Goal: Information Seeking & Learning: Learn about a topic

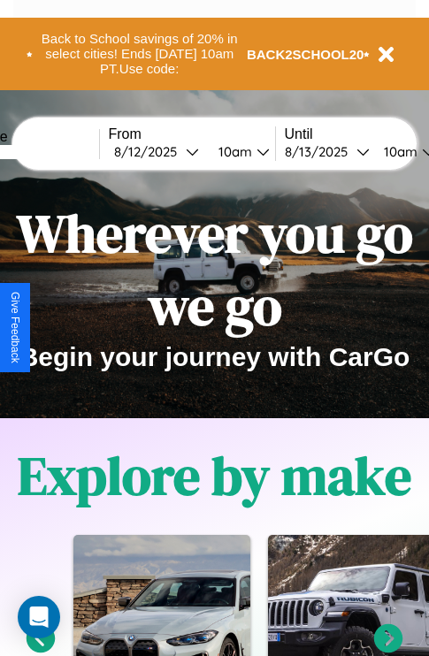
scroll to position [881, 28]
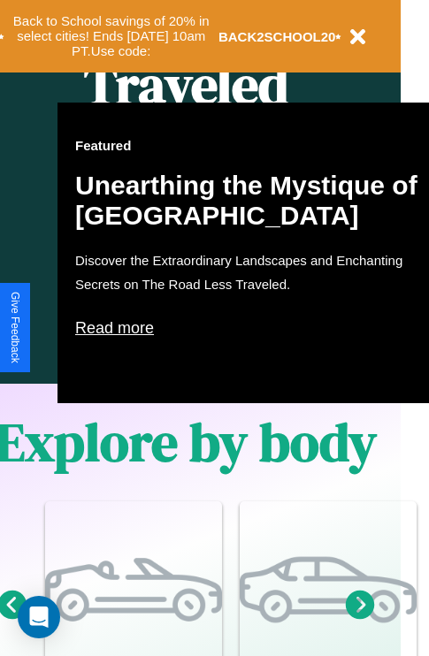
click at [252, 328] on p "Read more" at bounding box center [252, 328] width 354 height 28
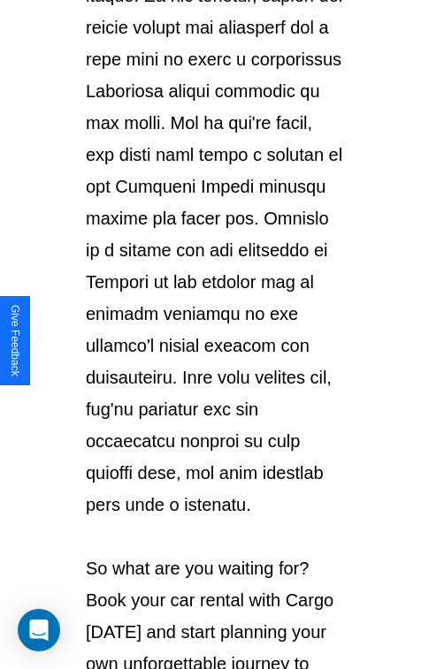
scroll to position [3057, 0]
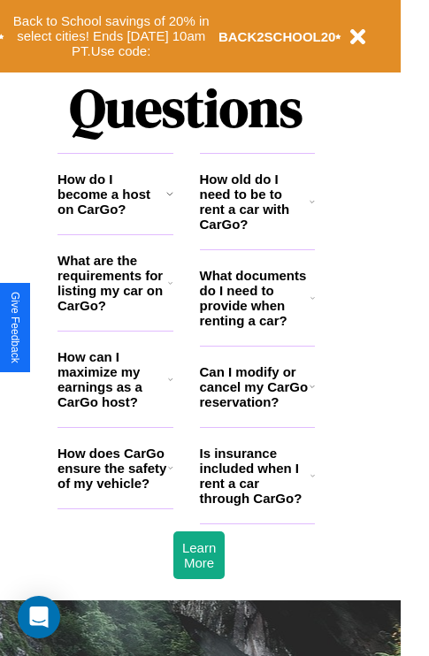
scroll to position [2142, 28]
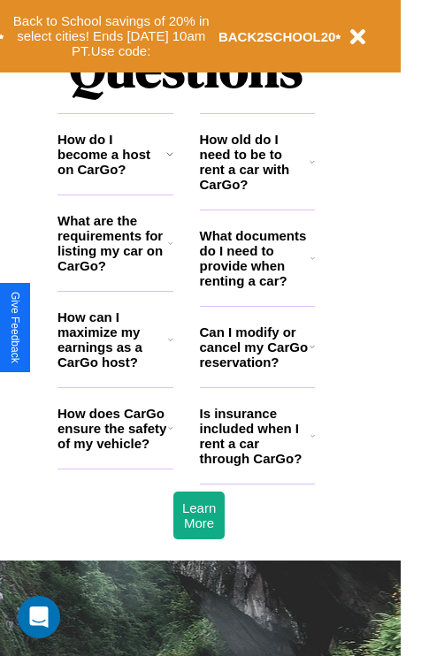
click at [312, 169] on icon at bounding box center [311, 162] width 5 height 14
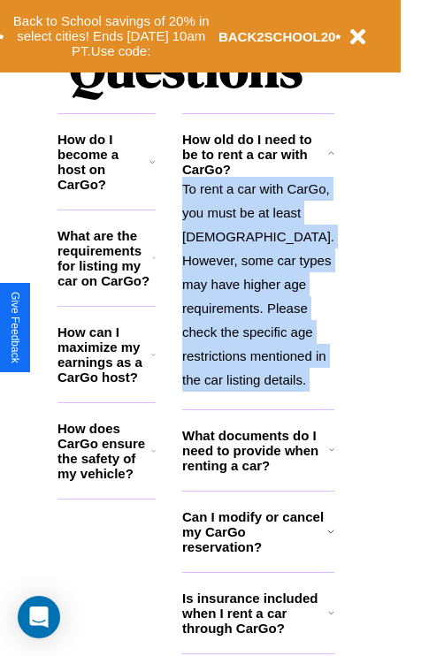
scroll to position [2310, 28]
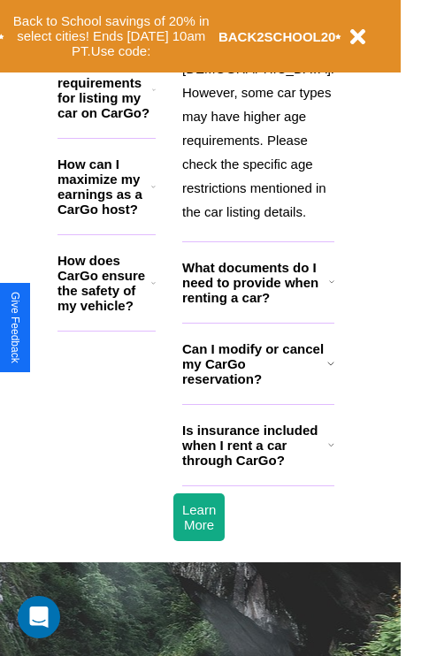
click at [256, 468] on h3 "Is insurance included when I rent a car through CarGo?" at bounding box center [255, 445] width 146 height 45
click at [115, 103] on h3 "What are the requirements for listing my car on CarGo?" at bounding box center [104, 90] width 95 height 60
click at [256, 190] on p "To rent a car with CarGo, you must be at least [DEMOGRAPHIC_DATA]. However, som…" at bounding box center [258, 116] width 152 height 215
click at [256, 468] on h3 "Is insurance included when I rent a car through CarGo?" at bounding box center [255, 445] width 146 height 45
